Goal: Task Accomplishment & Management: Manage account settings

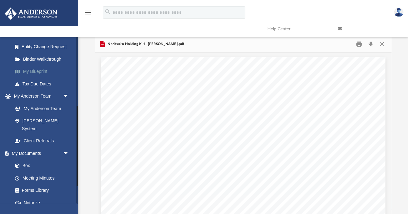
scroll to position [153, 0]
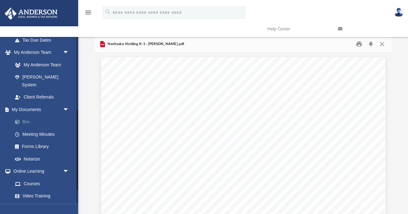
click at [24, 116] on link "Box" at bounding box center [43, 122] width 69 height 12
click at [23, 116] on link "Box" at bounding box center [43, 122] width 69 height 12
click at [25, 116] on link "Box" at bounding box center [43, 122] width 69 height 12
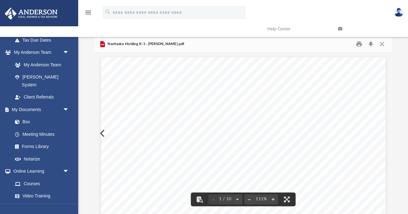
scroll to position [0, 0]
click at [381, 43] on button "Close" at bounding box center [381, 44] width 11 height 10
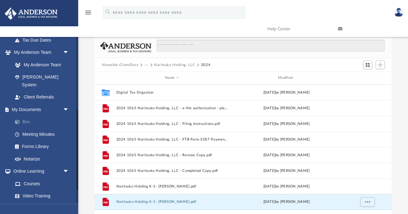
click at [27, 116] on link "Box" at bounding box center [43, 122] width 69 height 12
click at [121, 65] on button "Viewable-ClientDocs" at bounding box center [120, 65] width 37 height 6
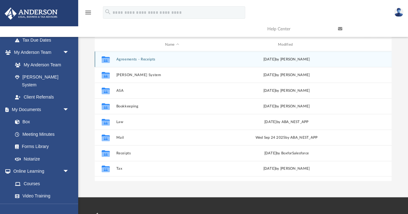
scroll to position [29, 0]
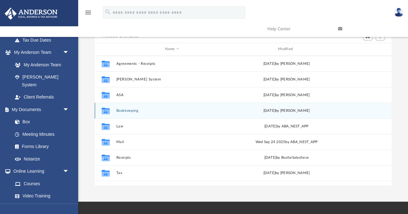
click at [127, 107] on div "Collaborated Folder Bookkeeping [DATE] by [PERSON_NAME]" at bounding box center [243, 110] width 297 height 16
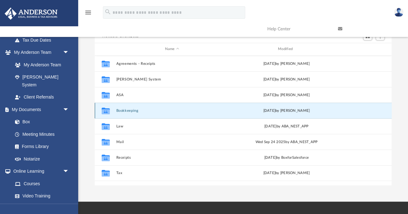
click at [127, 107] on div "Collaborated Folder Bookkeeping [DATE] by [PERSON_NAME]" at bounding box center [243, 110] width 297 height 16
click at [127, 110] on button "Bookkeeping" at bounding box center [172, 110] width 112 height 4
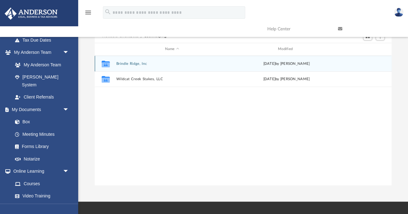
click at [123, 62] on button "Brindle Ridge, Inc" at bounding box center [172, 64] width 112 height 4
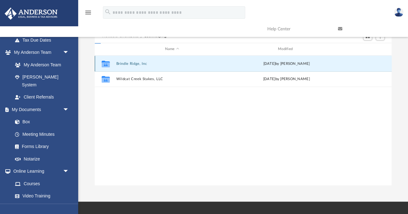
click at [123, 62] on button "Brindle Ridge, Inc" at bounding box center [172, 64] width 112 height 4
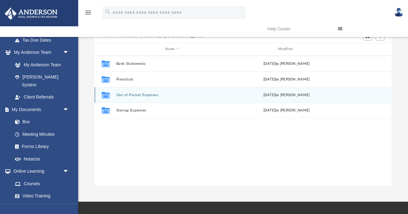
click at [120, 93] on button "Out-of-Pocket Expenses" at bounding box center [172, 95] width 112 height 4
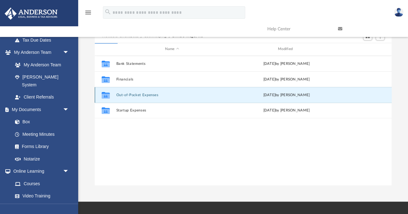
click at [120, 93] on button "Out-of-Pocket Expenses" at bounding box center [172, 95] width 112 height 4
click at [145, 93] on button "Out-of-Pocket Expenses" at bounding box center [172, 95] width 112 height 4
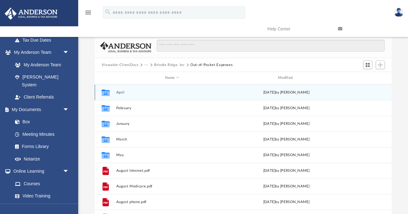
scroll to position [0, 0]
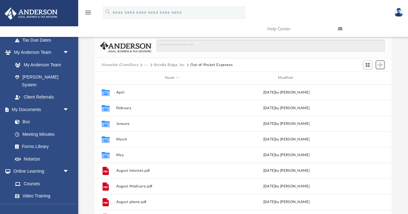
click at [378, 66] on span "Add" at bounding box center [379, 64] width 5 height 5
click at [365, 77] on li "Upload" at bounding box center [371, 77] width 20 height 7
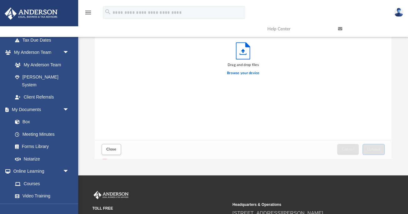
scroll to position [55, 0]
click at [248, 73] on label "Browse your device" at bounding box center [243, 73] width 32 height 6
click at [0, 0] on input "Browse your device" at bounding box center [0, 0] width 0 height 0
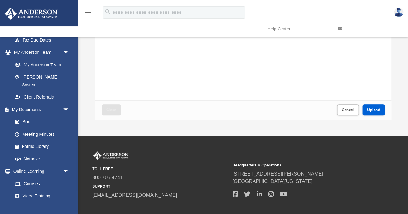
scroll to position [100, 0]
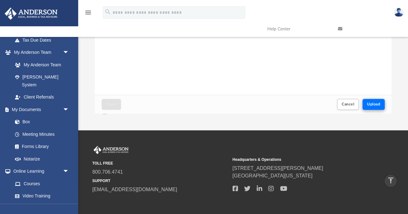
click at [369, 103] on span "Upload" at bounding box center [373, 104] width 13 height 4
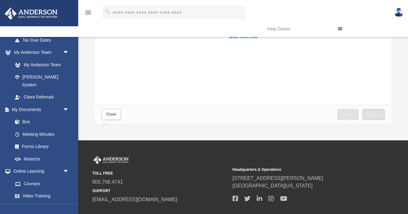
scroll to position [90, 0]
click at [111, 113] on span "Close" at bounding box center [111, 114] width 10 height 4
